Goal: Task Accomplishment & Management: Manage account settings

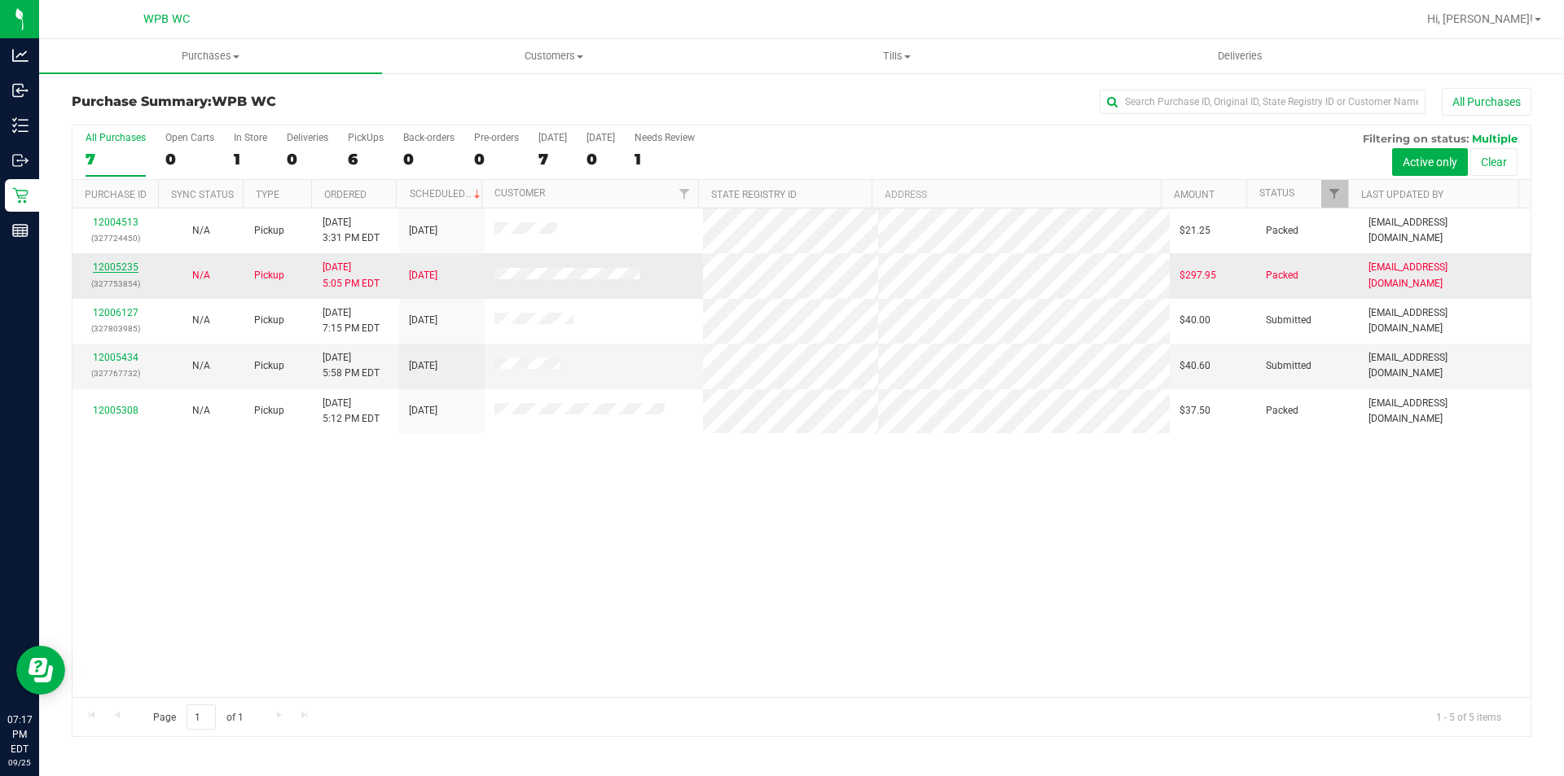
click at [111, 268] on link "12005235" at bounding box center [116, 267] width 46 height 11
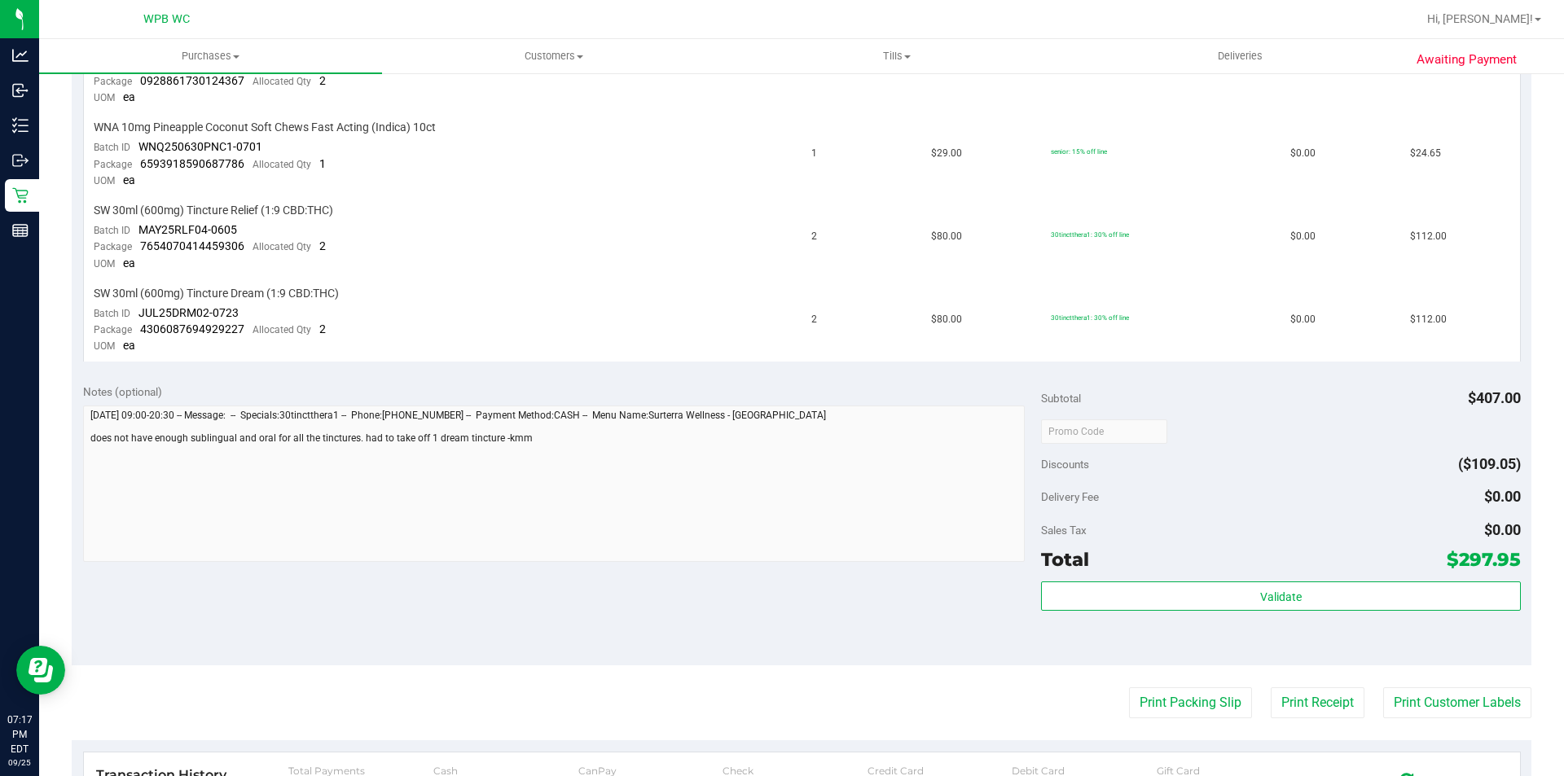
scroll to position [570, 0]
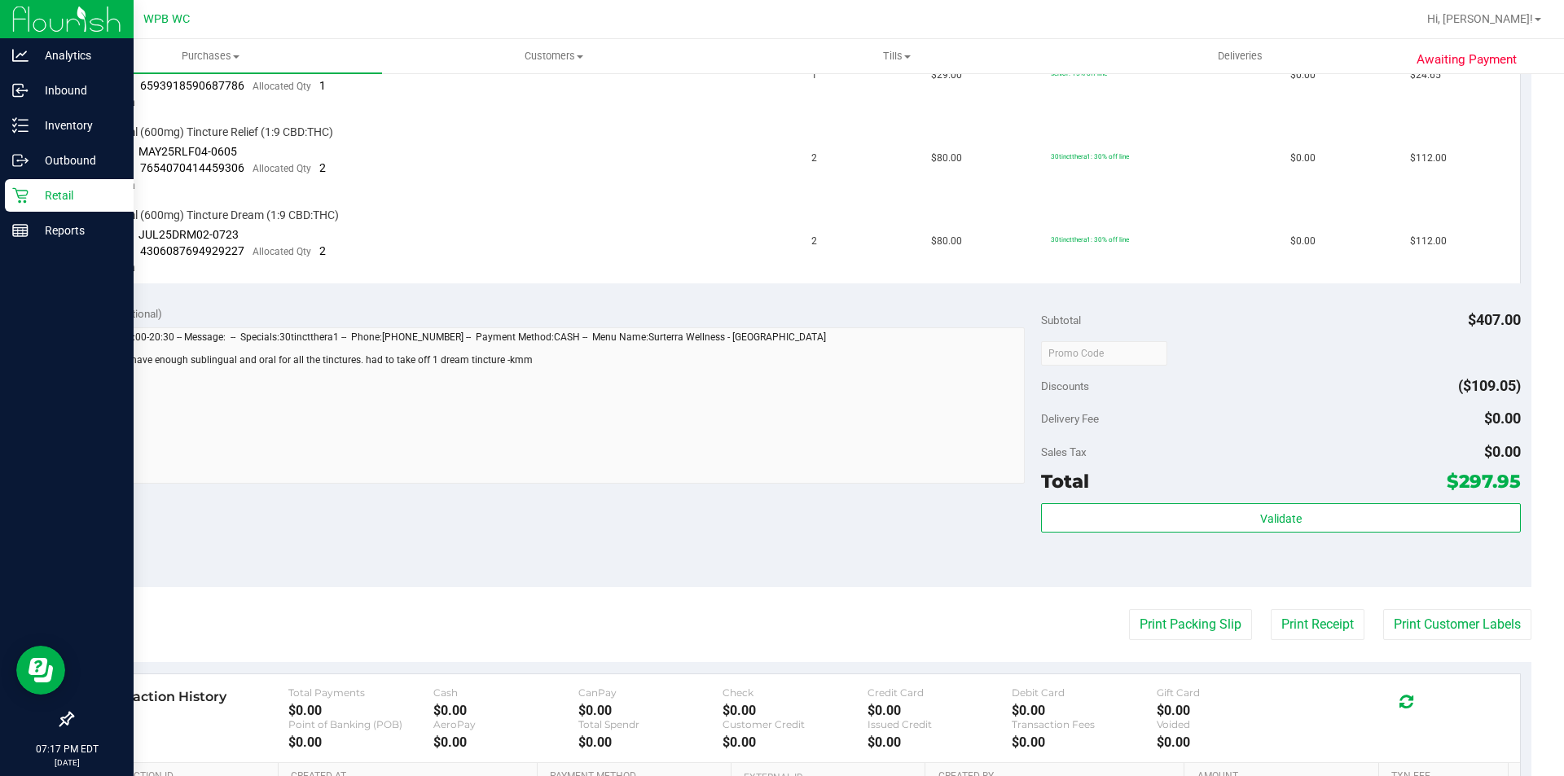
click at [37, 183] on div "Retail" at bounding box center [69, 195] width 129 height 33
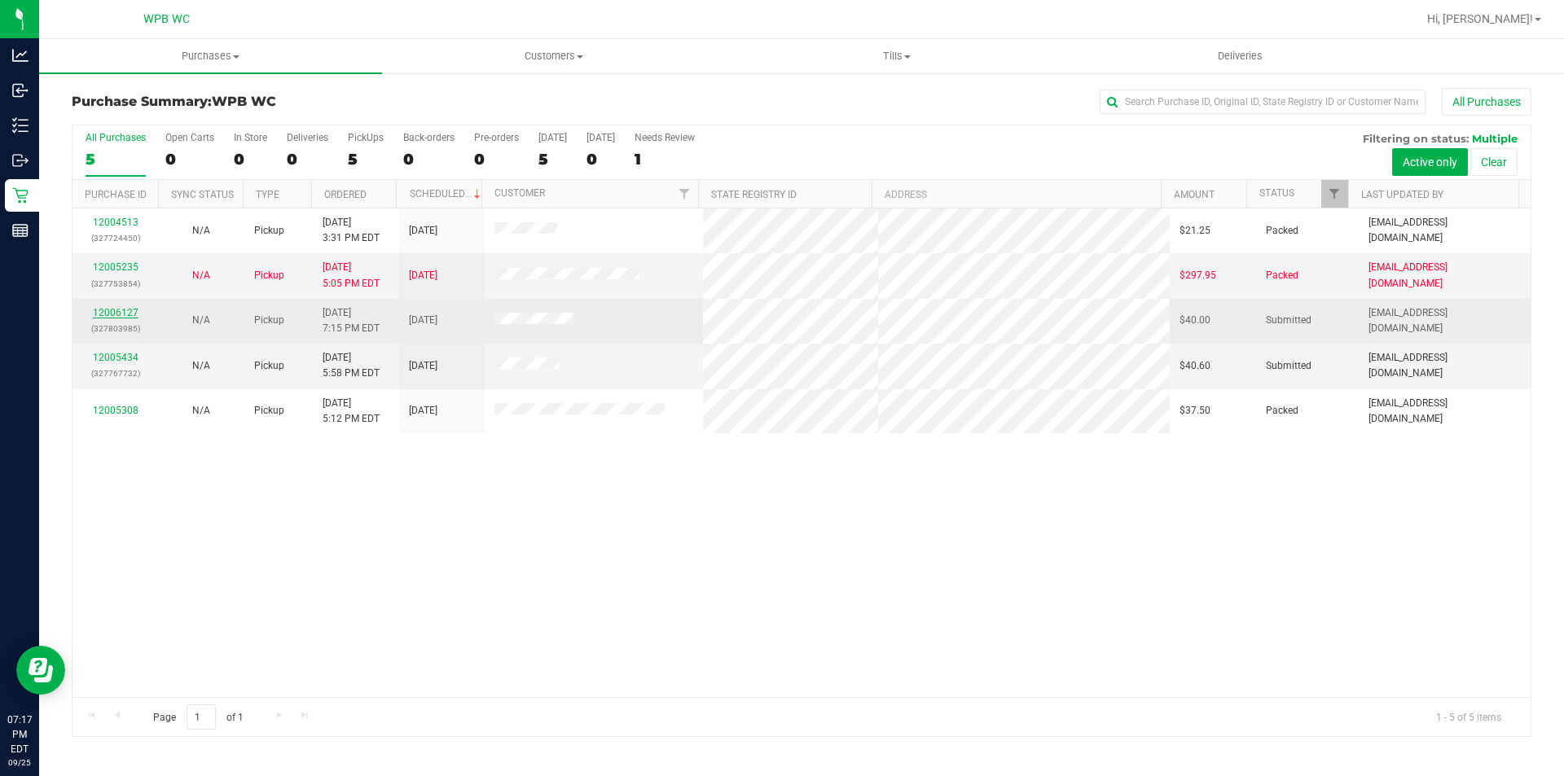
click at [117, 314] on link "12006127" at bounding box center [116, 312] width 46 height 11
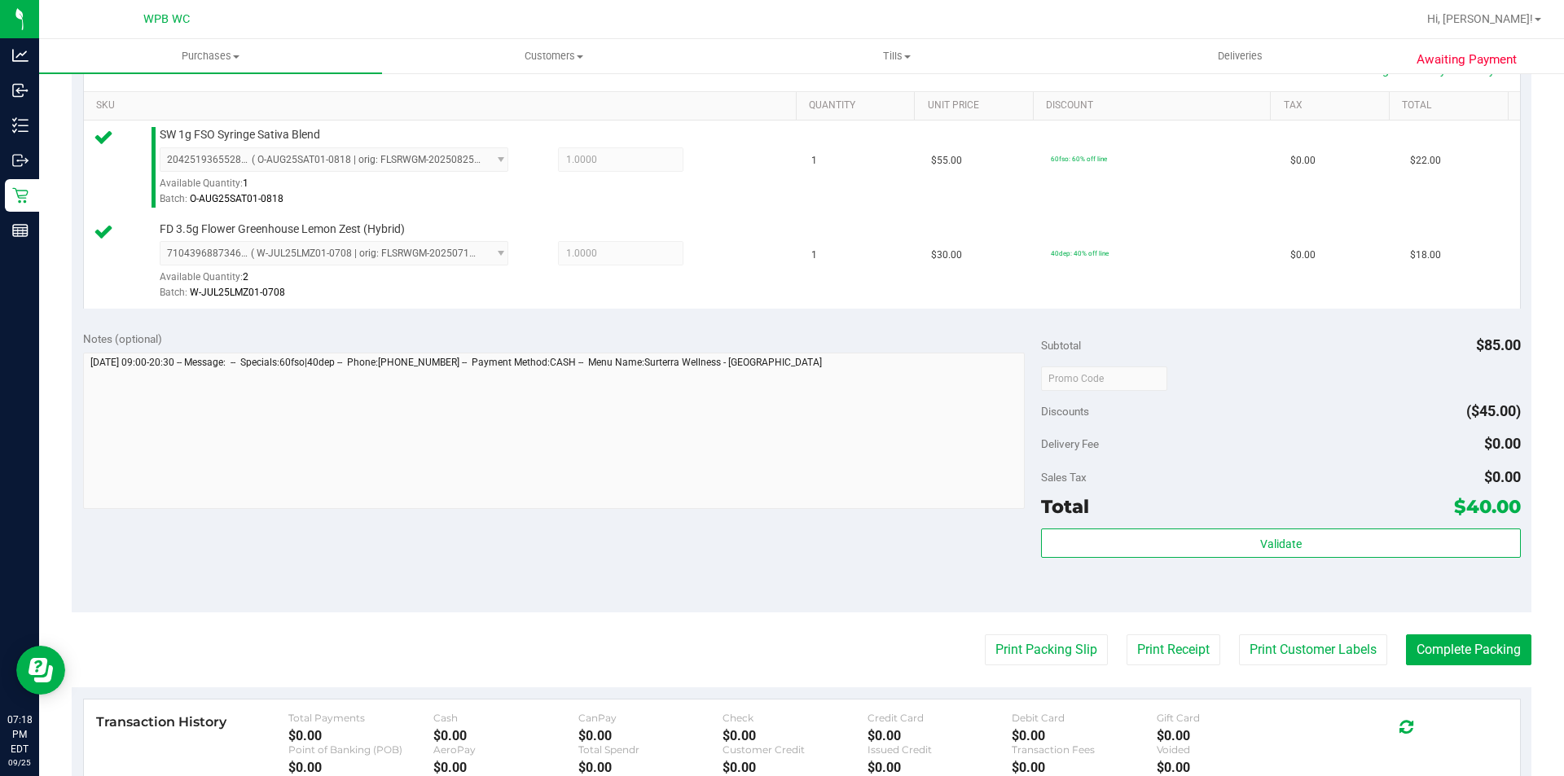
scroll to position [570, 0]
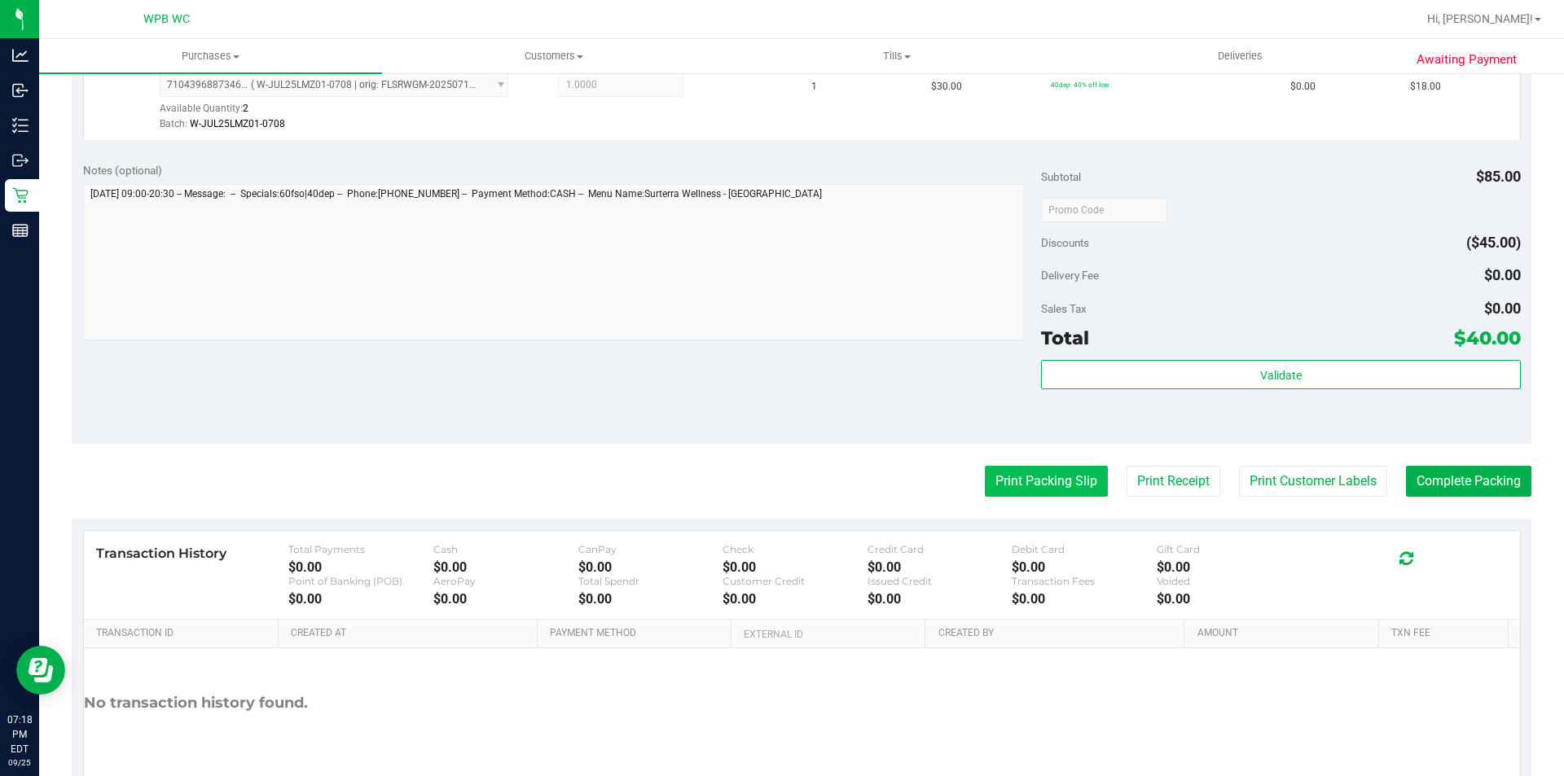
click at [1067, 485] on button "Print Packing Slip" at bounding box center [1046, 481] width 123 height 31
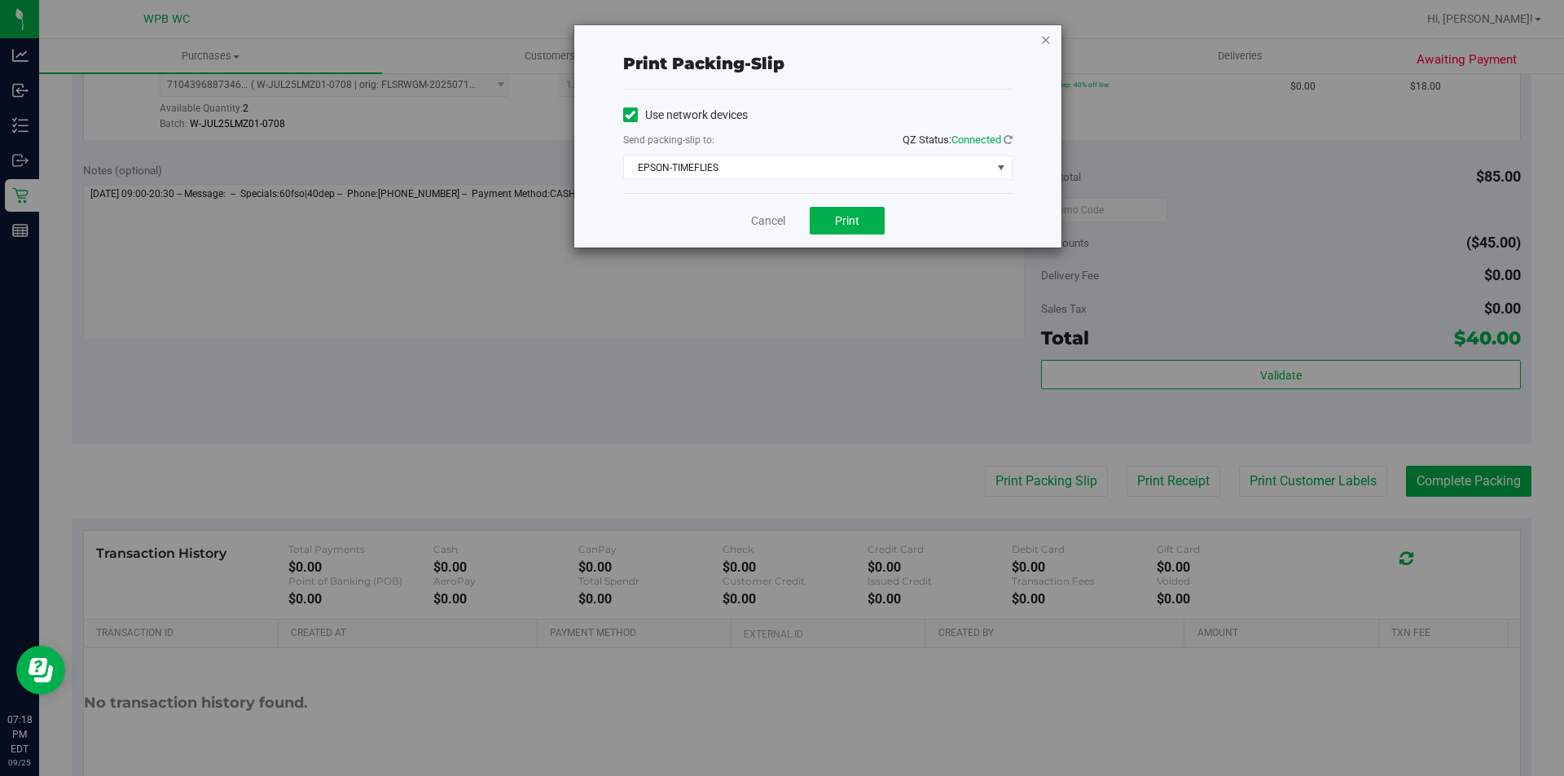
click at [1049, 46] on icon "button" at bounding box center [1045, 39] width 11 height 20
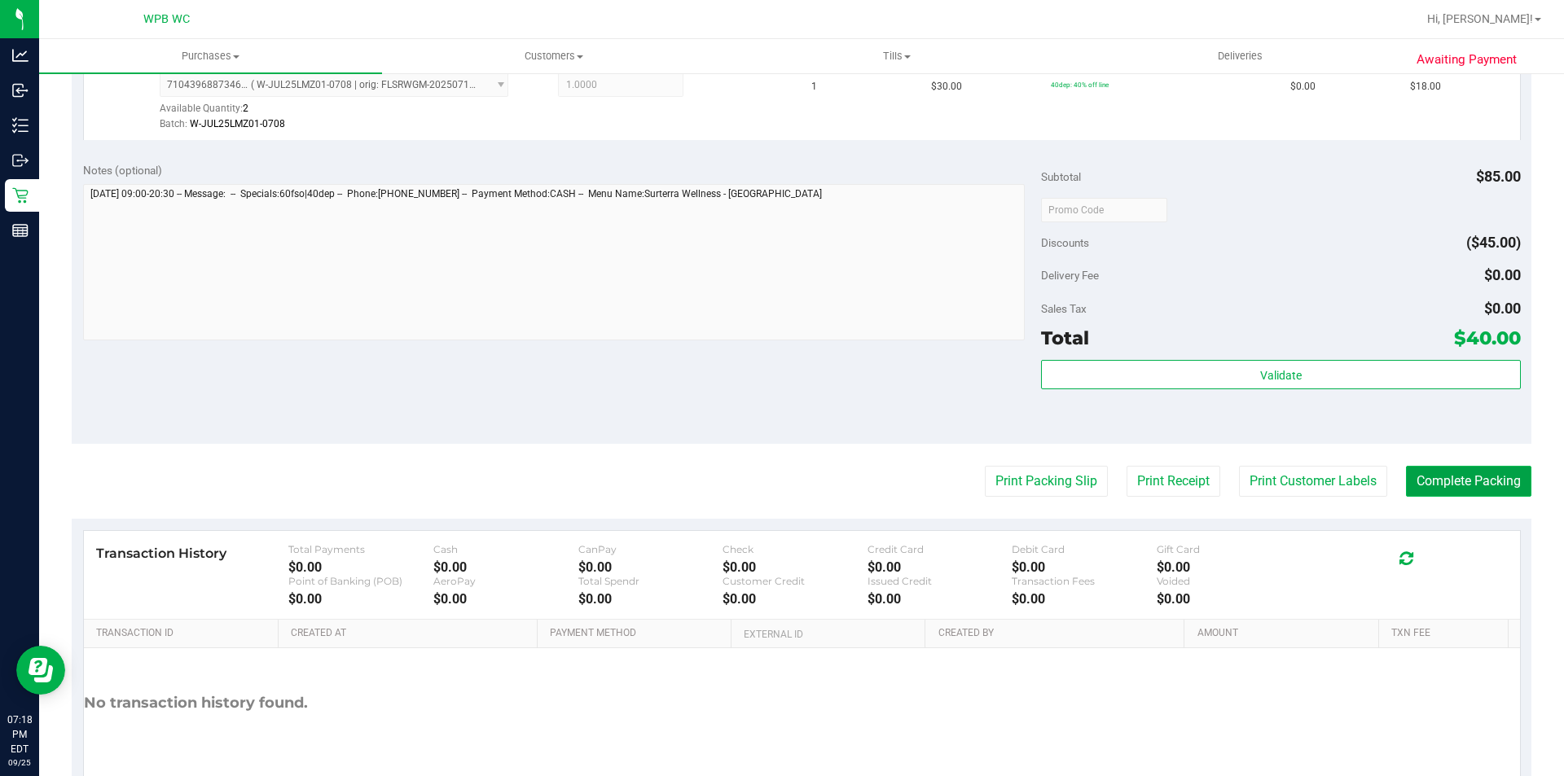
click at [1495, 486] on button "Complete Packing" at bounding box center [1468, 481] width 125 height 31
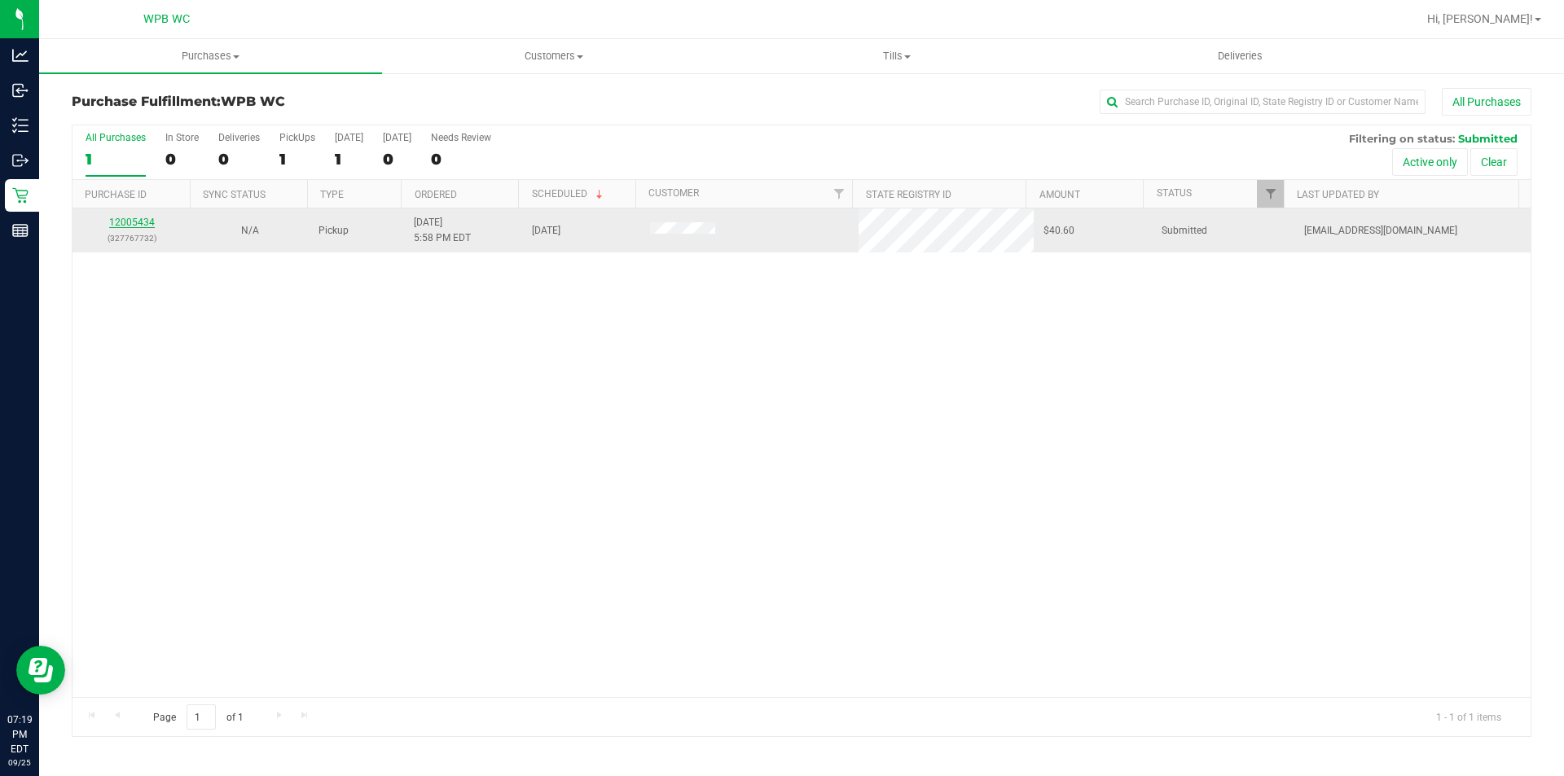
click at [117, 222] on link "12005434" at bounding box center [132, 222] width 46 height 11
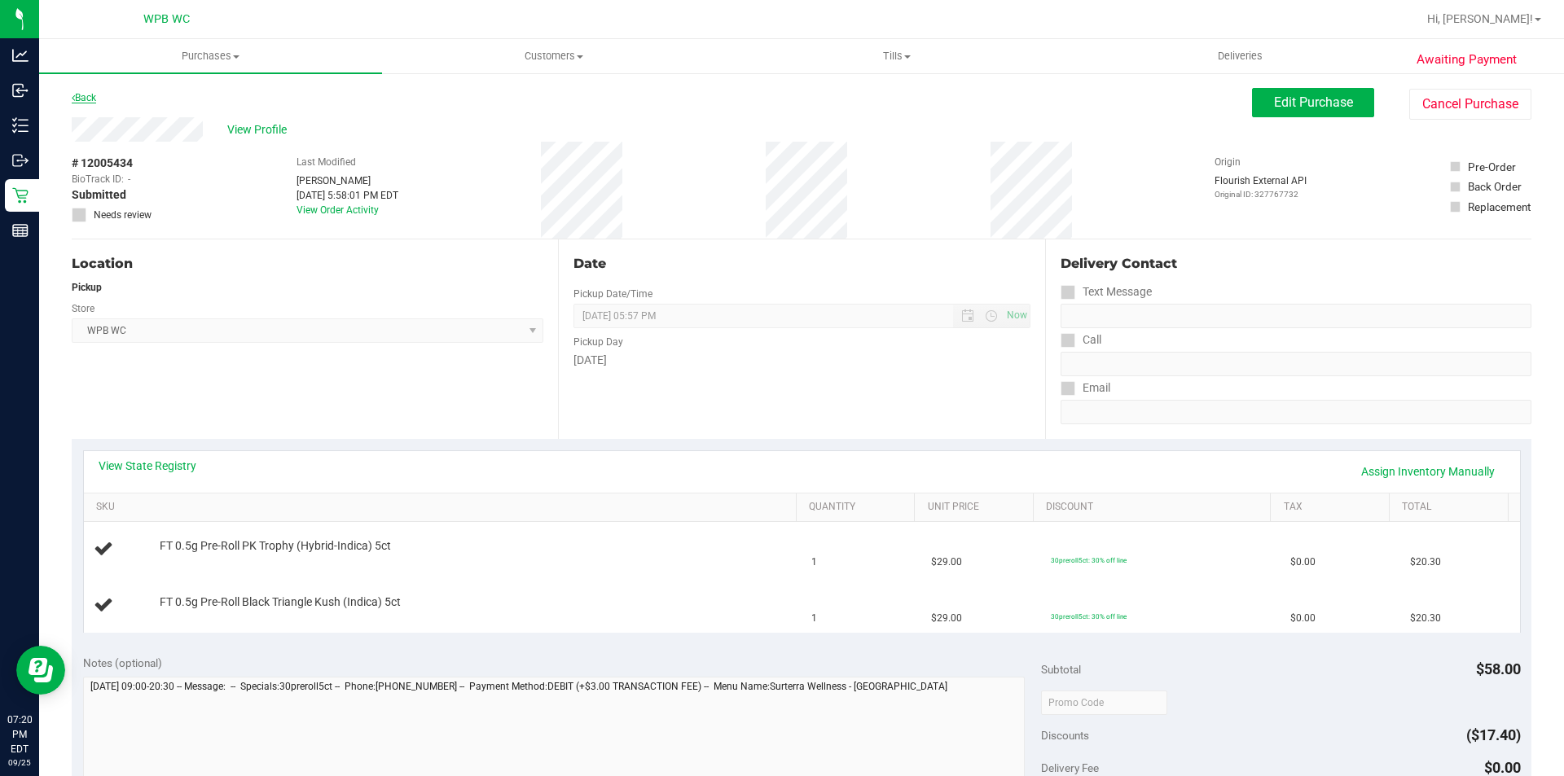
click at [87, 97] on link "Back" at bounding box center [84, 97] width 24 height 11
